Goal: Task Accomplishment & Management: Complete application form

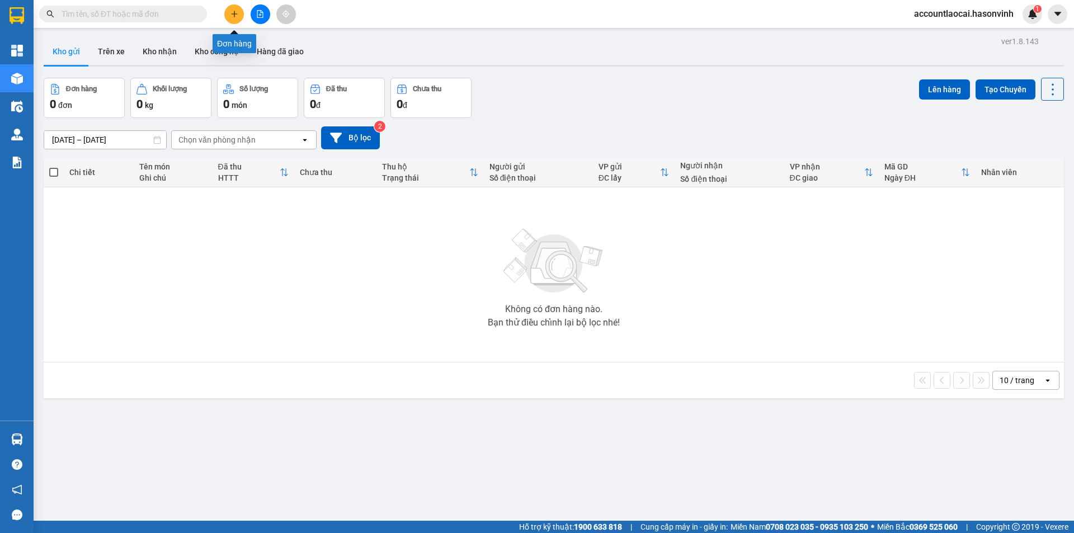
click at [236, 11] on icon "plus" at bounding box center [234, 14] width 8 height 8
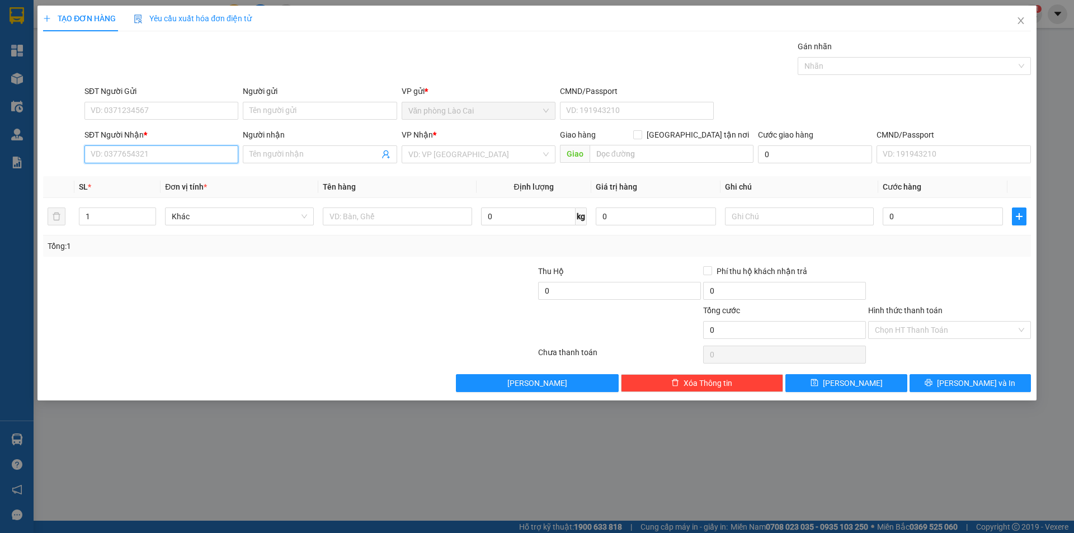
click at [126, 157] on input "SĐT Người Nhận *" at bounding box center [161, 154] width 154 height 18
click at [143, 176] on div "0367631796 - [PERSON_NAME]" at bounding box center [161, 177] width 140 height 12
type input "0367631796"
type input "[PERSON_NAME]"
type input "DIỄN CHÂU"
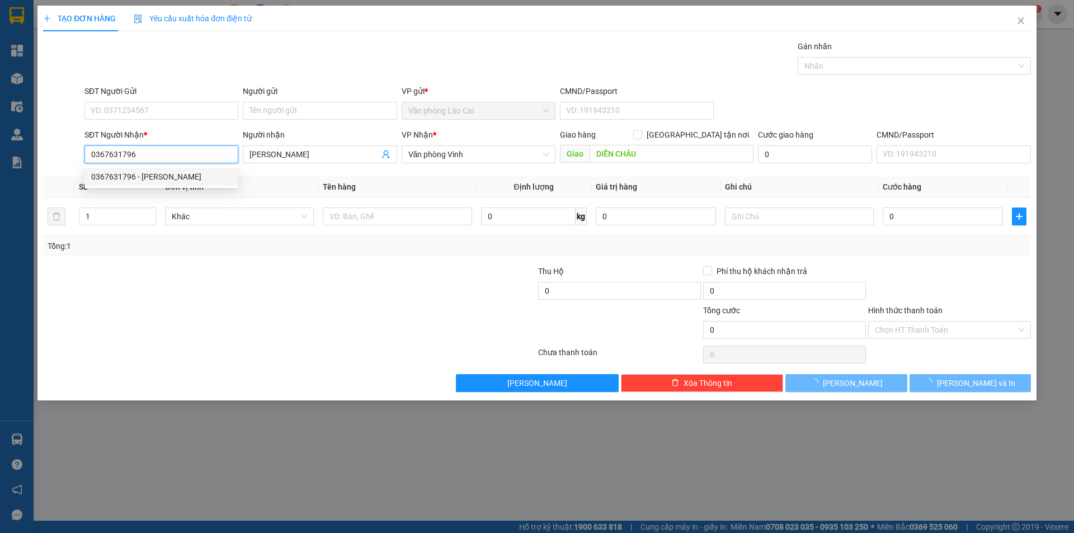
type input "200.000"
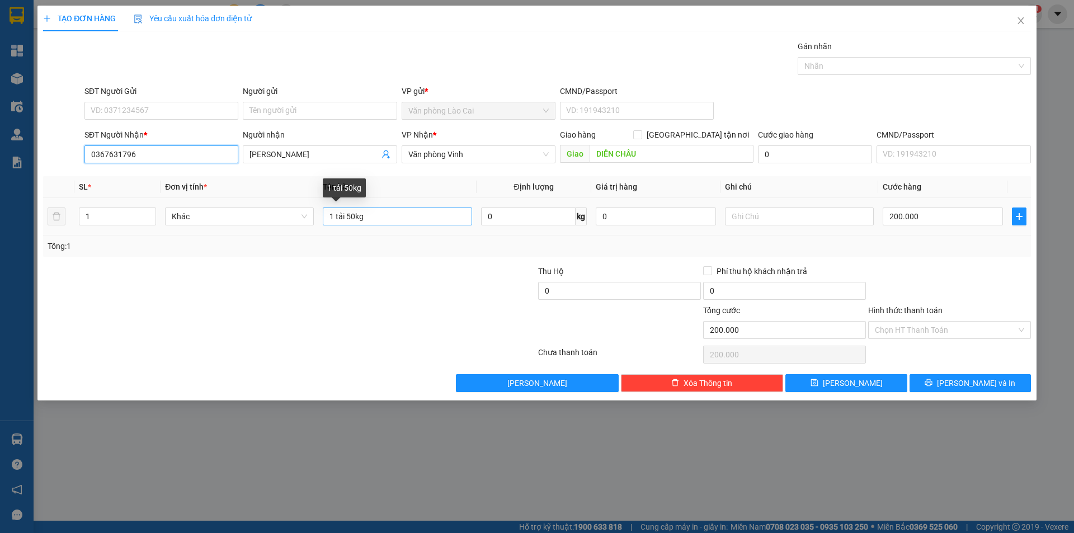
type input "0367631796"
click at [352, 218] on input "1 tải 50kg" at bounding box center [397, 217] width 149 height 18
type input "1 tải 40kg"
click at [938, 219] on input "200.000" at bounding box center [943, 217] width 120 height 18
type input "1"
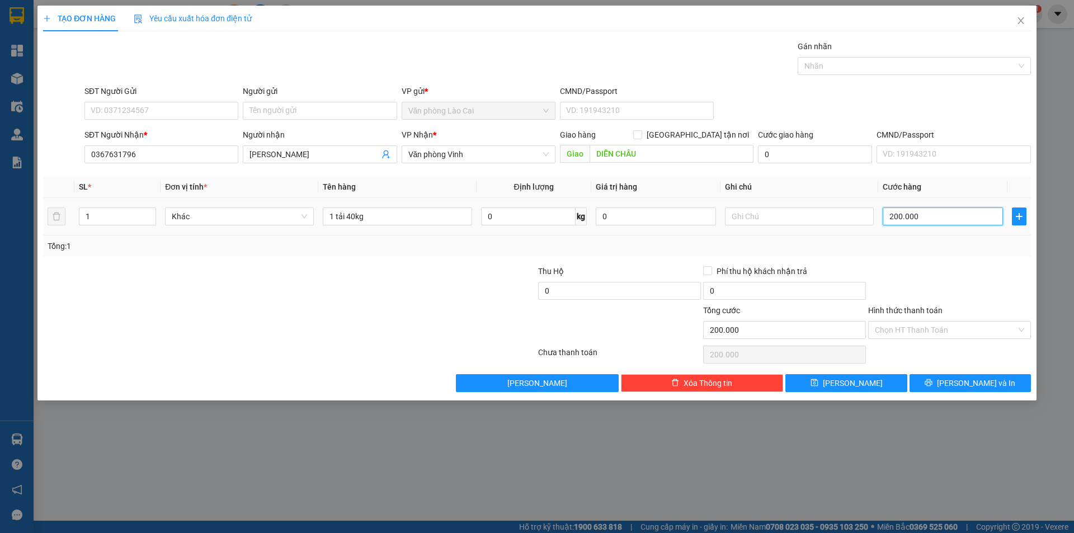
type input "1"
type input "16"
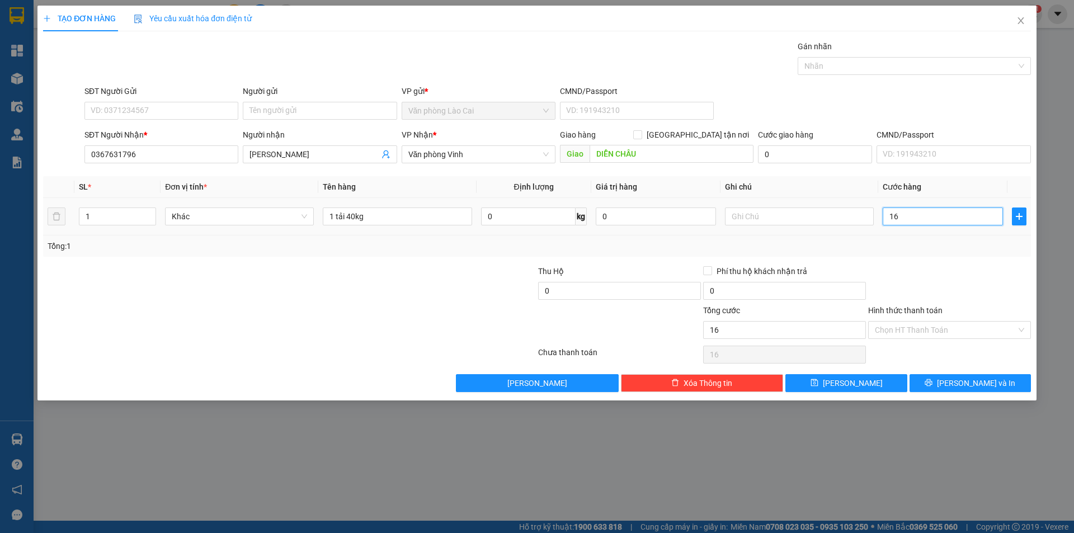
type input "160"
type input "1.600"
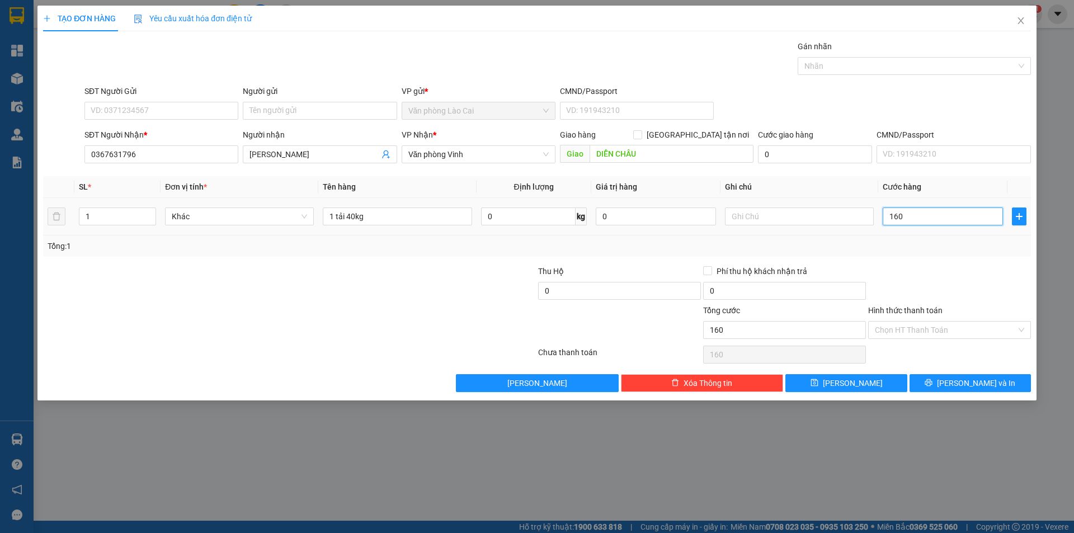
type input "1.600"
type input "16.000"
type input "160.000"
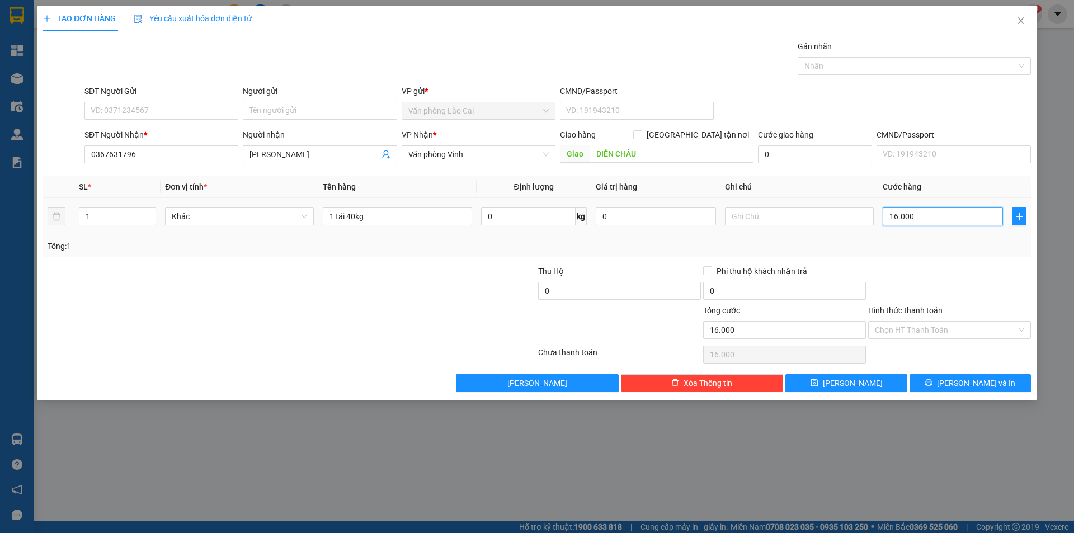
type input "160.000"
click at [966, 282] on div at bounding box center [949, 284] width 165 height 39
click at [932, 384] on icon "printer" at bounding box center [929, 383] width 8 height 8
